Goal: Use online tool/utility

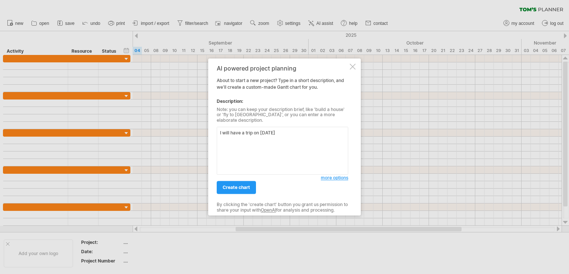
drag, startPoint x: 231, startPoint y: 129, endPoint x: 254, endPoint y: 129, distance: 23.0
click at [254, 129] on textarea "I will have a trip on [DATE]" at bounding box center [283, 151] width 132 height 48
click at [240, 131] on textarea "I will go th [GEOGRAPHIC_DATA] [DATE]" at bounding box center [283, 151] width 132 height 48
click at [253, 129] on textarea "I will go to [GEOGRAPHIC_DATA] [DATE]" at bounding box center [283, 151] width 132 height 48
click at [254, 129] on textarea "I will go to [GEOGRAPHIC_DATA] [DATE]" at bounding box center [283, 151] width 132 height 48
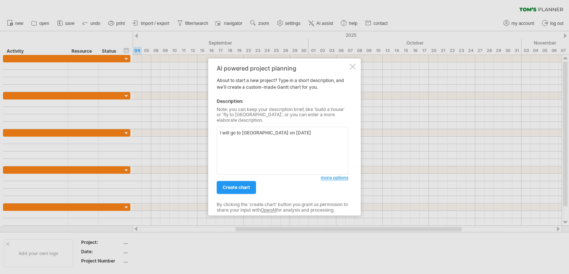
click at [300, 128] on textarea "I will go to [GEOGRAPHIC_DATA] on [DATE]" at bounding box center [283, 151] width 132 height 48
click at [341, 130] on textarea "I will go to [GEOGRAPHIC_DATA] on [DATE], I need to make a plan the" at bounding box center [283, 151] width 132 height 48
click at [322, 130] on textarea "I will go to [GEOGRAPHIC_DATA] on [DATE], I need to make a plan before [DATE]" at bounding box center [283, 151] width 132 height 48
type textarea "I will go to [GEOGRAPHIC_DATA] on [DATE], I need to make a plan clearly before …"
click at [236, 189] on link "create chart" at bounding box center [236, 187] width 39 height 13
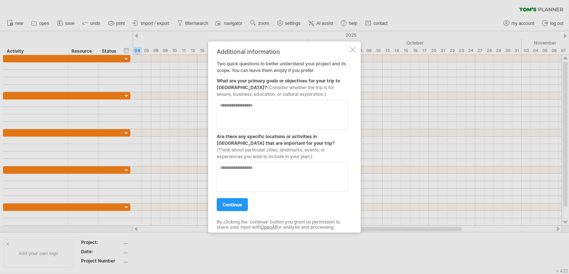
click at [284, 113] on textarea at bounding box center [283, 115] width 132 height 30
type textarea "**********"
click at [255, 169] on textarea at bounding box center [283, 177] width 132 height 30
click at [239, 208] on link "continue" at bounding box center [232, 204] width 31 height 13
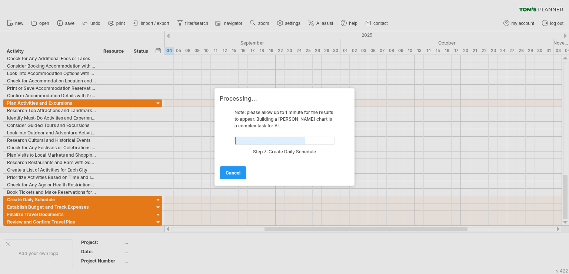
drag, startPoint x: 452, startPoint y: 231, endPoint x: 478, endPoint y: 230, distance: 26.0
click at [478, 230] on div at bounding box center [284, 137] width 569 height 274
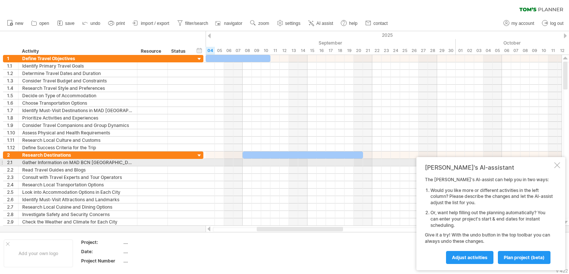
click at [557, 165] on div at bounding box center [558, 165] width 6 height 6
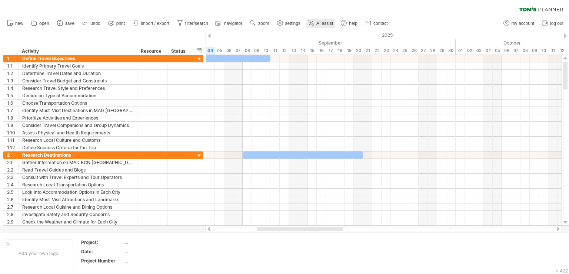
click at [328, 24] on span "AI assist" at bounding box center [325, 23] width 17 height 5
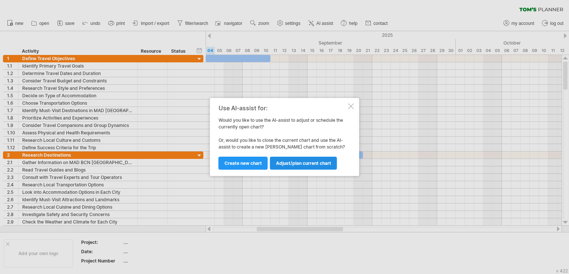
click at [308, 166] on link "Adjust/plan current chart" at bounding box center [303, 162] width 67 height 13
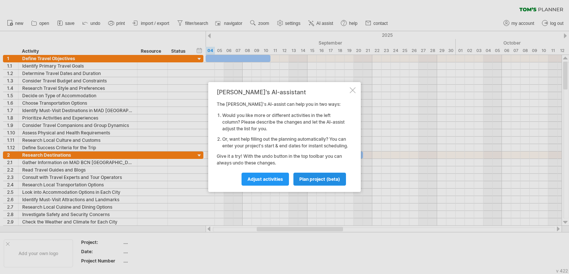
click at [308, 185] on link "plan project (beta)" at bounding box center [320, 178] width 53 height 13
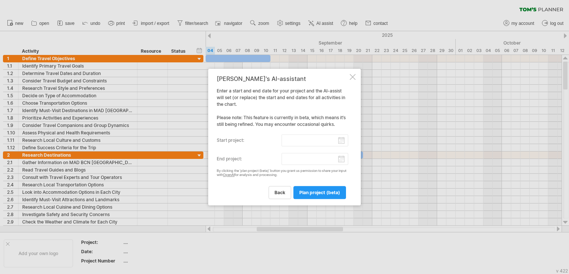
click at [353, 77] on div at bounding box center [353, 77] width 6 height 6
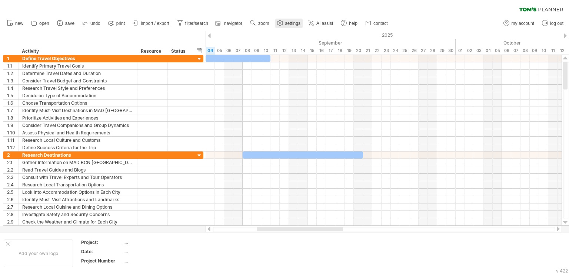
click at [292, 24] on span "settings" at bounding box center [292, 23] width 15 height 5
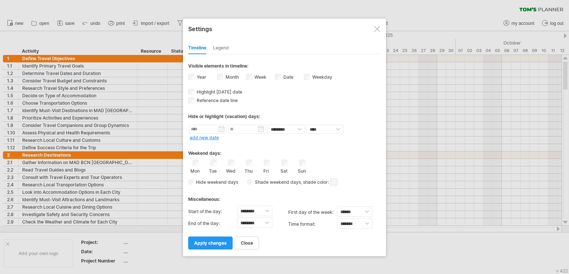
select select "*"
select select "**"
click at [224, 49] on div "Legend" at bounding box center [221, 48] width 16 height 12
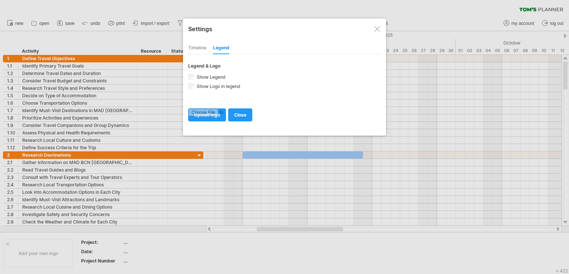
click at [193, 46] on div "Timeline" at bounding box center [197, 48] width 18 height 12
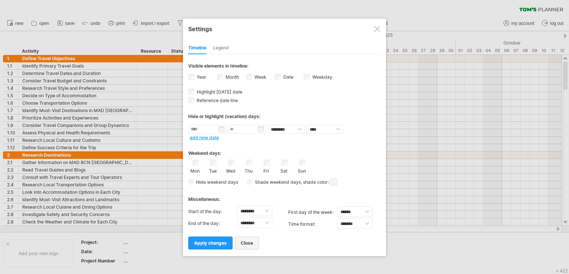
click at [250, 246] on link "close" at bounding box center [247, 242] width 24 height 13
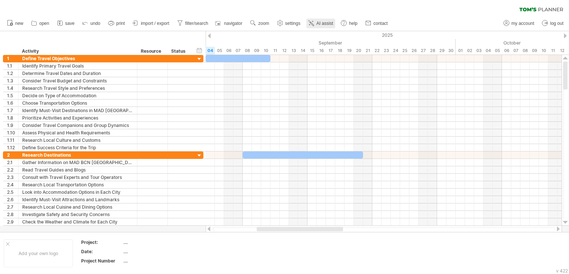
click at [323, 23] on span "AI assist" at bounding box center [325, 23] width 17 height 5
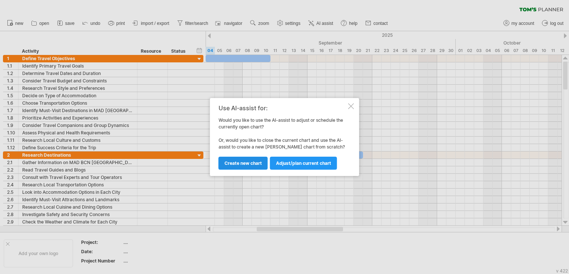
click at [245, 166] on link "Create new chart" at bounding box center [243, 162] width 49 height 13
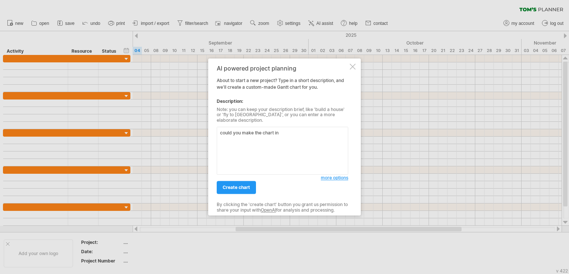
click at [301, 132] on textarea "could you make the chart in" at bounding box center [283, 151] width 132 height 48
type textarea "could you make the chart in Chinese?"
click at [238, 185] on span "create chart" at bounding box center [236, 188] width 27 height 6
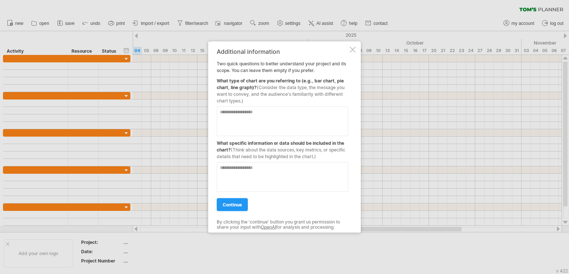
click at [350, 49] on div at bounding box center [353, 50] width 6 height 6
